Goal: Task Accomplishment & Management: Use online tool/utility

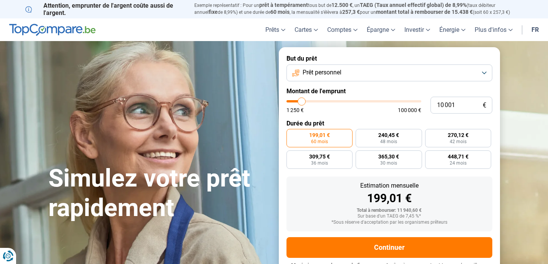
type input "9 750"
type input "9750"
type input "10 000"
type input "10000"
type input "10 250"
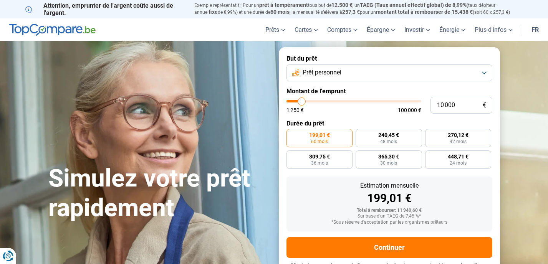
type input "10250"
type input "10 500"
type input "10500"
type input "11 000"
type input "11000"
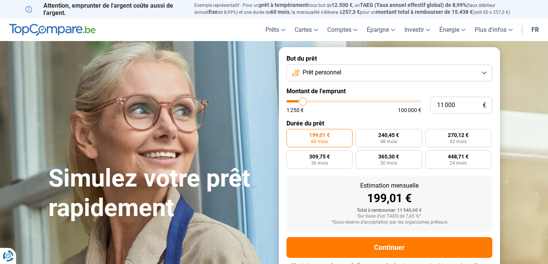
type input "11 250"
type input "11250"
type input "11 500"
type input "11500"
type input "11 750"
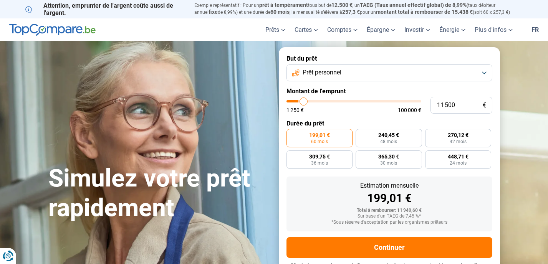
type input "11750"
type input "12 500"
type input "12500"
type input "12 750"
type input "12750"
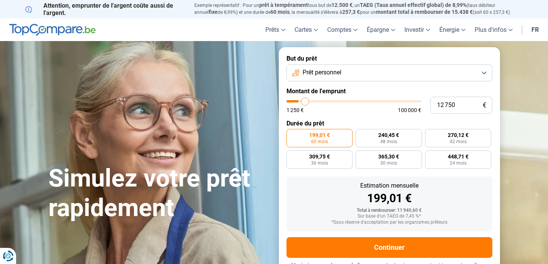
type input "13 000"
type input "13000"
type input "13 500"
type input "13500"
type input "14 000"
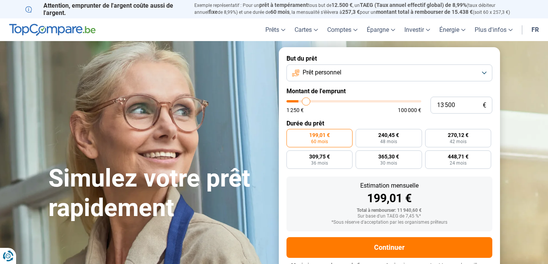
type input "14000"
type input "14 250"
type input "14250"
type input "14 500"
type input "14500"
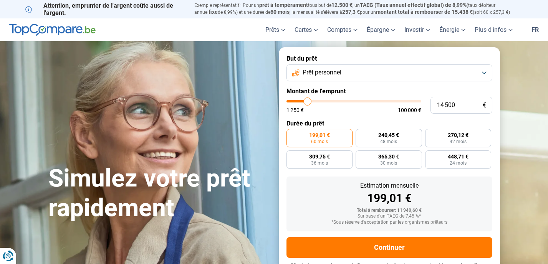
type input "14 750"
type input "14750"
type input "15 000"
type input "15000"
type input "15 500"
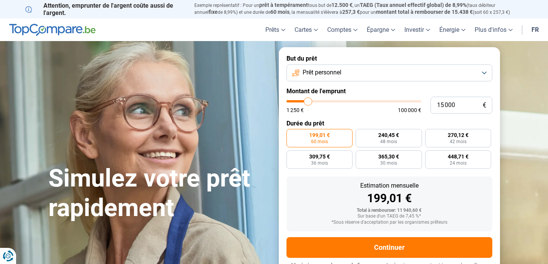
type input "15500"
type input "15 750"
type input "15750"
type input "16 000"
type input "16000"
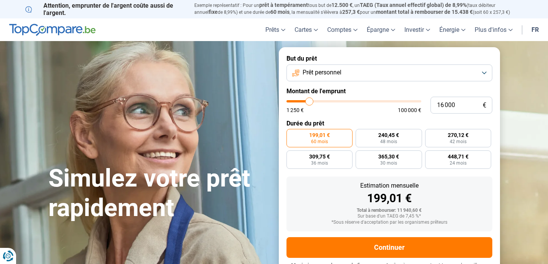
type input "16 250"
type input "16250"
type input "16 500"
type input "16500"
type input "17 000"
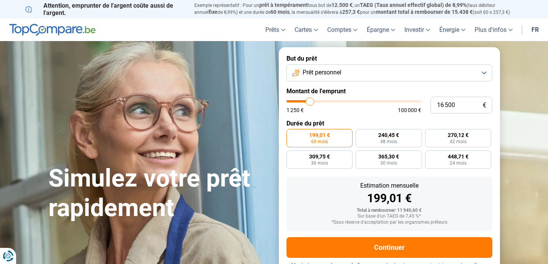
type input "17000"
type input "17 250"
type input "17250"
type input "17 500"
type input "17500"
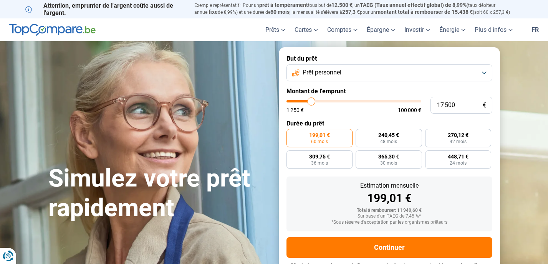
type input "17 750"
type input "17750"
type input "18 000"
type input "18000"
type input "18 500"
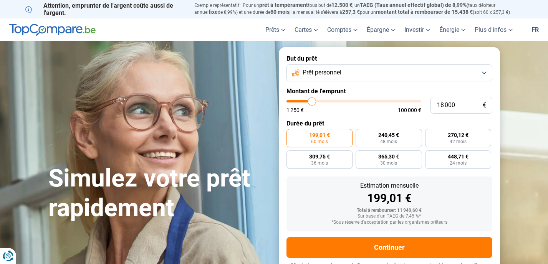
type input "18500"
type input "18 750"
type input "18750"
type input "19 000"
type input "19000"
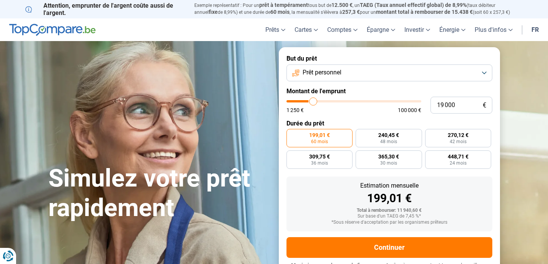
type input "19 250"
type input "19250"
type input "19 750"
type input "19750"
type input "20 000"
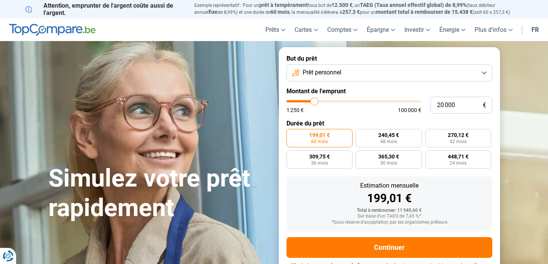
drag, startPoint x: 302, startPoint y: 99, endPoint x: 315, endPoint y: 98, distance: 13.1
type input "20000"
click at [315, 100] on input "range" at bounding box center [354, 101] width 135 height 2
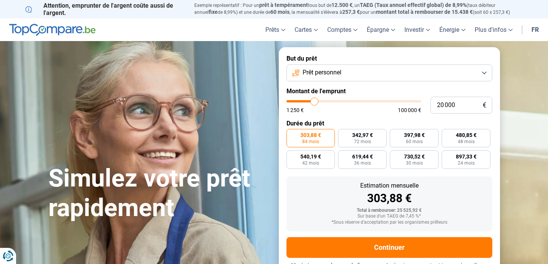
scroll to position [11, 0]
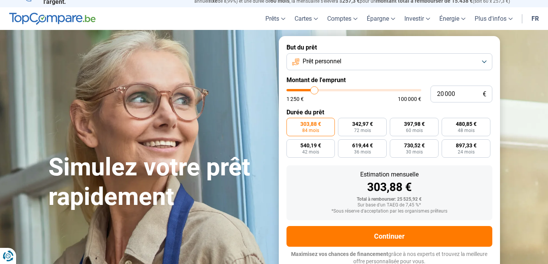
click at [458, 58] on button "Prêt personnel" at bounding box center [390, 61] width 206 height 17
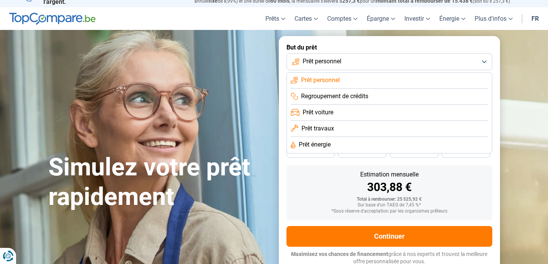
click at [334, 128] on span "Prêt travaux" at bounding box center [318, 129] width 33 height 8
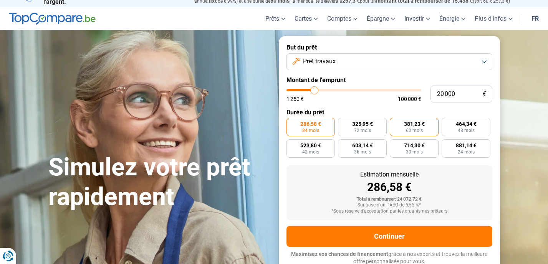
click at [411, 128] on span "60 mois" at bounding box center [414, 130] width 17 height 5
click at [395, 123] on input "381,23 € 60 mois" at bounding box center [392, 120] width 5 height 5
radio input "true"
type input "18 000"
type input "18000"
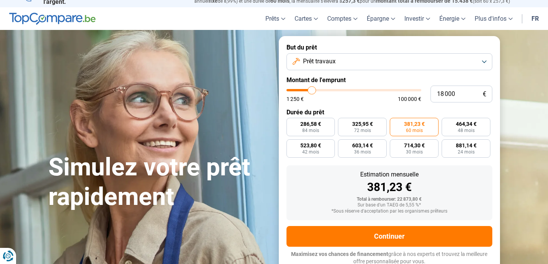
type input "17 750"
type input "17750"
type input "17 500"
type input "17500"
type input "17 250"
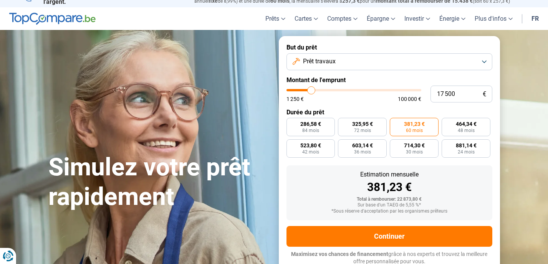
type input "17250"
type input "16 500"
type input "16500"
type input "16 250"
type input "16250"
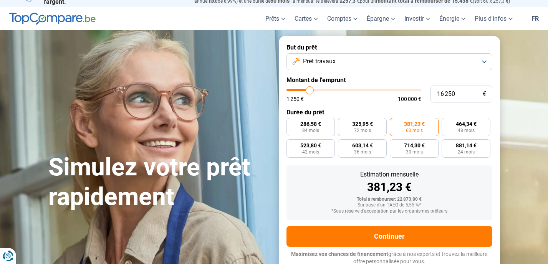
type input "16 000"
type input "16000"
type input "15 750"
type input "15750"
type input "15 000"
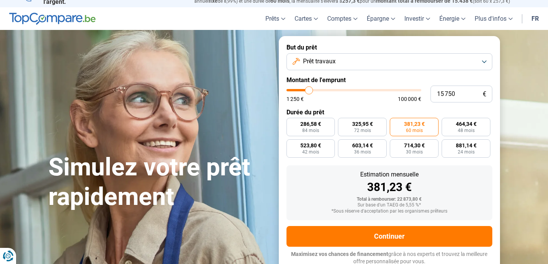
type input "15000"
type input "14 500"
type input "14500"
type input "14 000"
type input "14000"
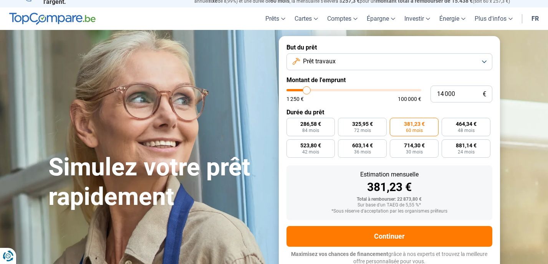
type input "13 250"
type input "13250"
type input "13 000"
type input "13000"
type input "12 500"
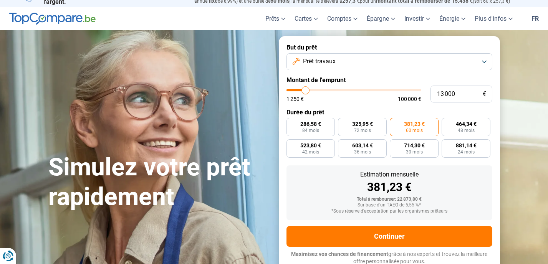
type input "12500"
type input "11 750"
type input "11750"
type input "11 500"
type input "11500"
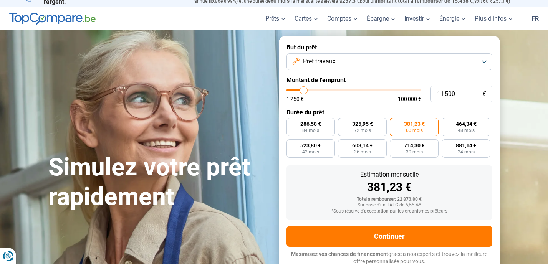
type input "11 250"
type input "11250"
type input "11 000"
type input "11000"
type input "10 500"
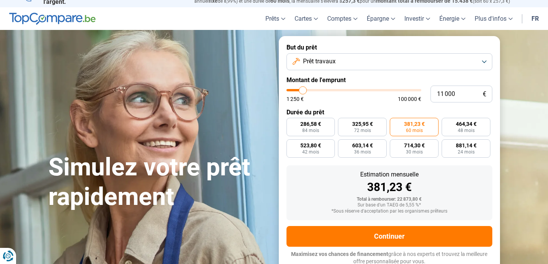
type input "10500"
type input "10 250"
drag, startPoint x: 312, startPoint y: 89, endPoint x: 302, endPoint y: 89, distance: 10.0
type input "10250"
click at [302, 89] on input "range" at bounding box center [354, 90] width 135 height 2
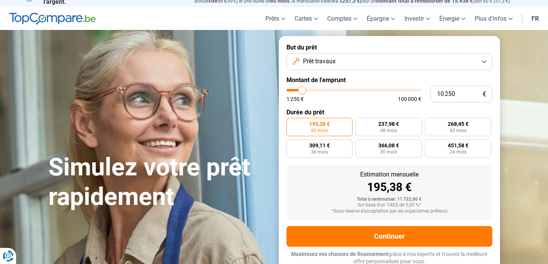
type input "10 500"
type input "10500"
type input "10 250"
type input "10250"
type input "10 000"
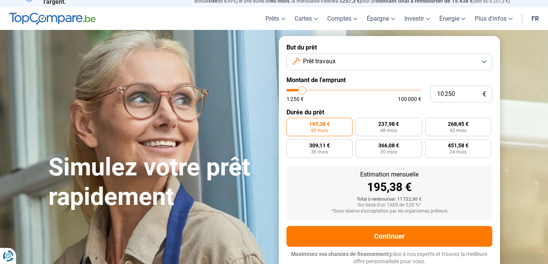
type input "10000"
type input "9 750"
type input "9750"
type input "10 000"
type input "10000"
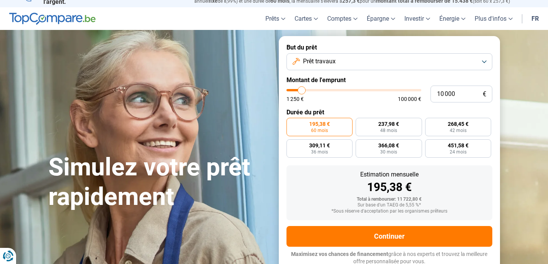
type input "10 250"
type input "10250"
type input "10 500"
type input "10500"
type input "11 000"
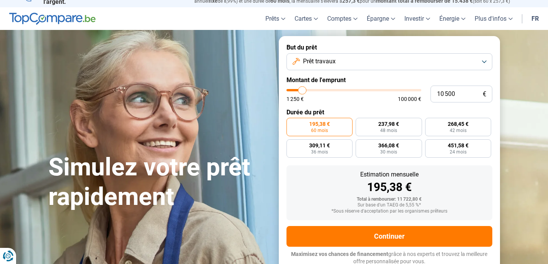
type input "11000"
type input "11 250"
type input "11250"
type input "11 500"
type input "11500"
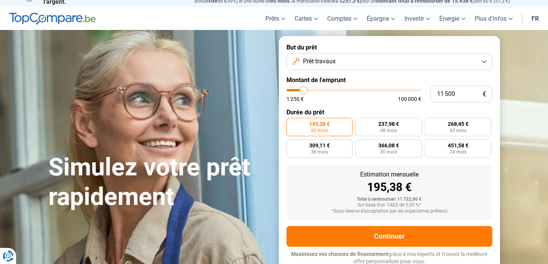
type input "11 250"
type input "11250"
type input "11 000"
type input "11000"
type input "10 500"
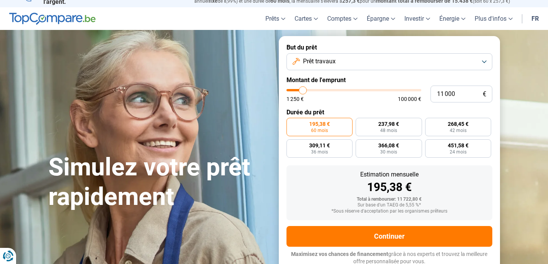
type input "10500"
type input "10 250"
type input "10250"
type input "10 000"
type input "10000"
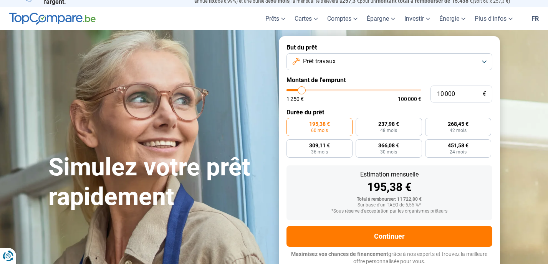
type input "9 750"
type input "9750"
type input "10 000"
type input "10000"
type input "10 250"
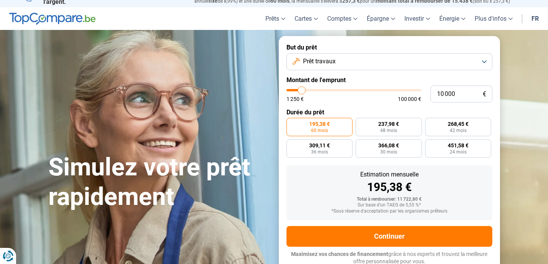
type input "10250"
type input "10 000"
type input "10000"
type input "9 750"
type input "9750"
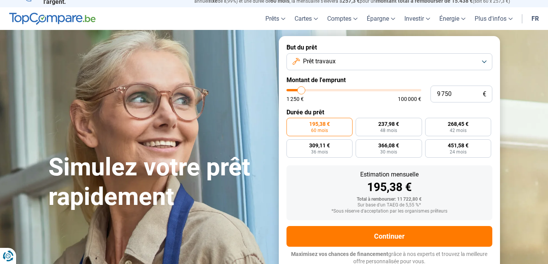
type input "10 000"
type input "10000"
click at [302, 89] on input "range" at bounding box center [354, 90] width 135 height 2
radio input "true"
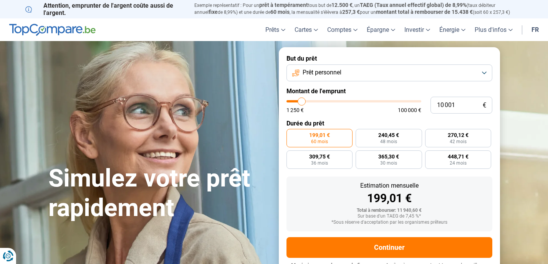
type input "9 500"
type input "9500"
type input "9 000"
type input "9000"
type input "8 750"
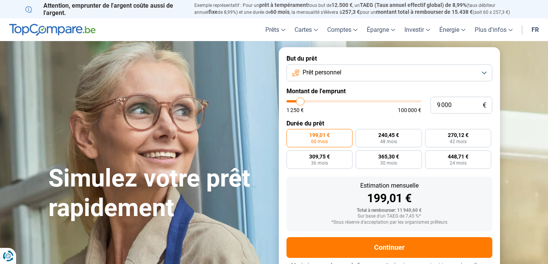
type input "8750"
type input "8 500"
type input "8500"
click at [300, 101] on input "range" at bounding box center [354, 101] width 135 height 2
radio input "true"
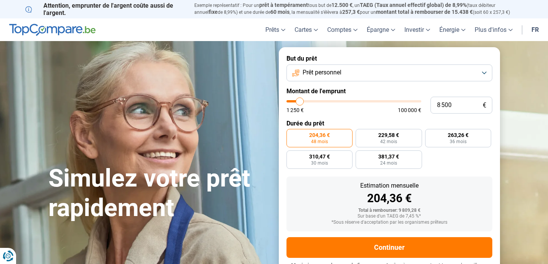
scroll to position [11, 0]
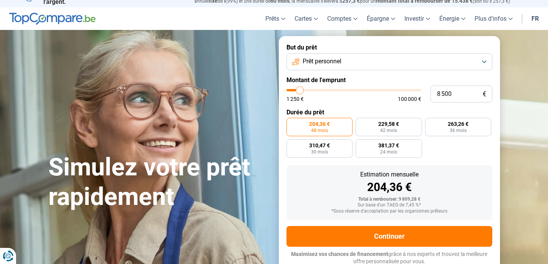
type input "8 250"
type input "8250"
type input "8 000"
type input "8000"
type input "7 500"
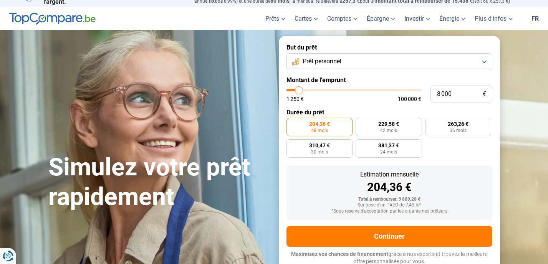
type input "7500"
type input "7 250"
type input "7250"
click at [299, 91] on input "range" at bounding box center [354, 90] width 135 height 2
radio input "true"
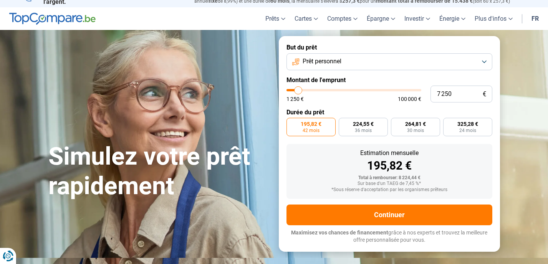
scroll to position [0, 0]
